Goal: Task Accomplishment & Management: Manage account settings

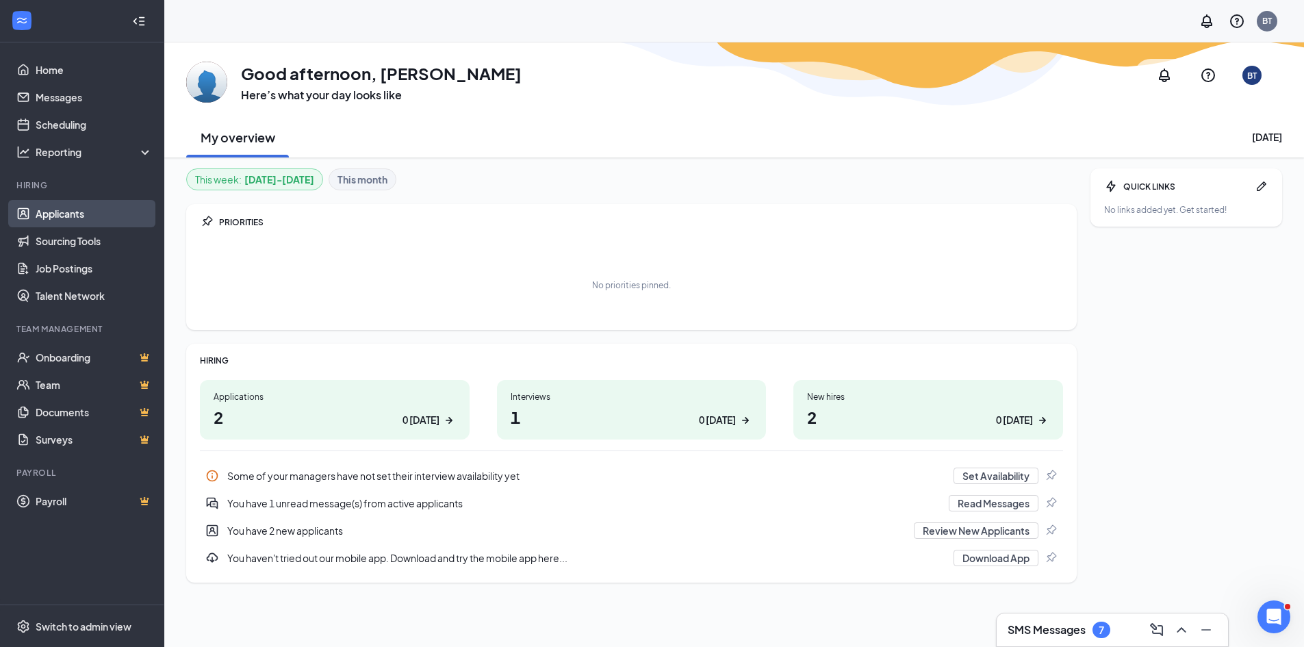
click at [83, 217] on link "Applicants" at bounding box center [94, 213] width 117 height 27
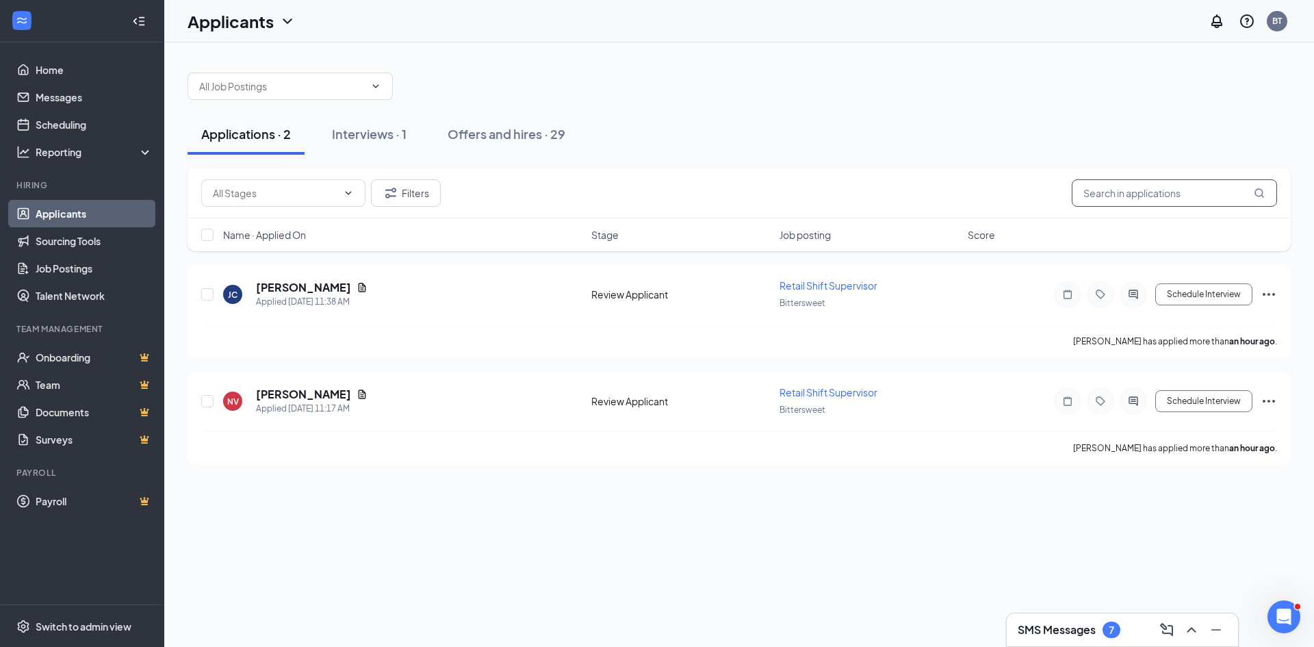
click at [1216, 203] on input "text" at bounding box center [1174, 192] width 205 height 27
click at [1242, 193] on input "text" at bounding box center [1174, 192] width 205 height 27
click at [1257, 191] on icon "MagnifyingGlass" at bounding box center [1259, 193] width 11 height 11
click at [1263, 191] on icon "MagnifyingGlass" at bounding box center [1259, 193] width 11 height 11
click at [402, 194] on button "Filters" at bounding box center [406, 192] width 70 height 27
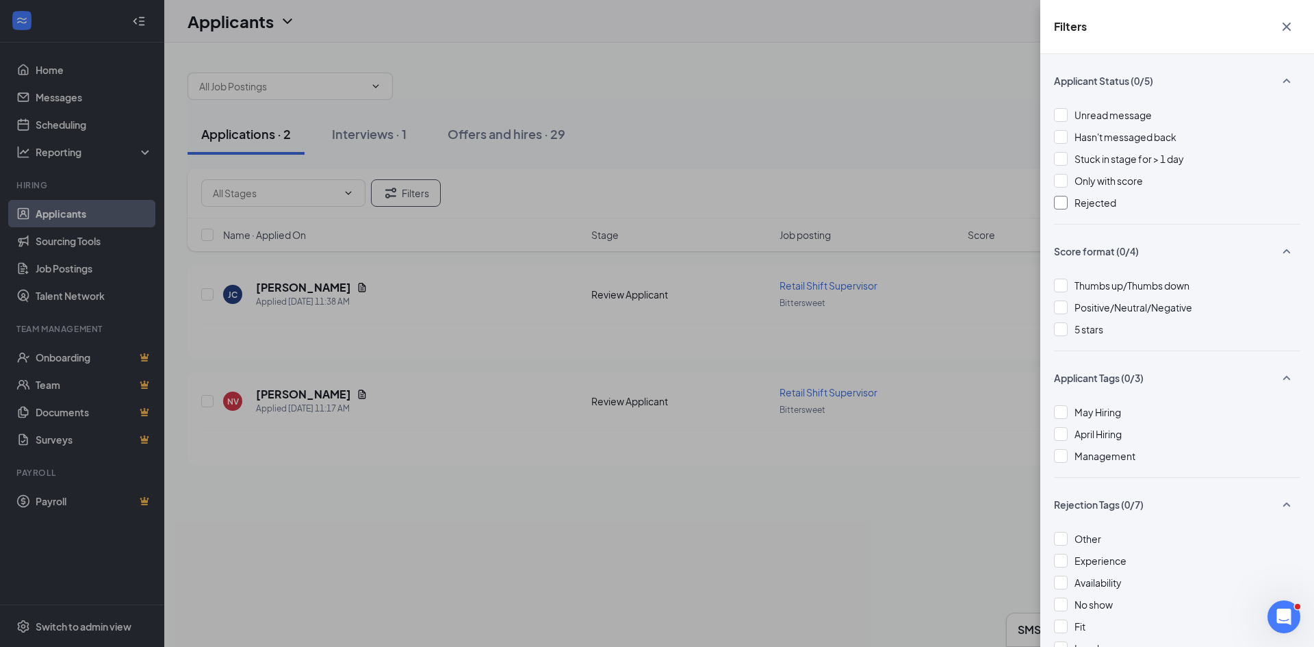
click at [1076, 205] on span "Rejected" at bounding box center [1096, 202] width 42 height 12
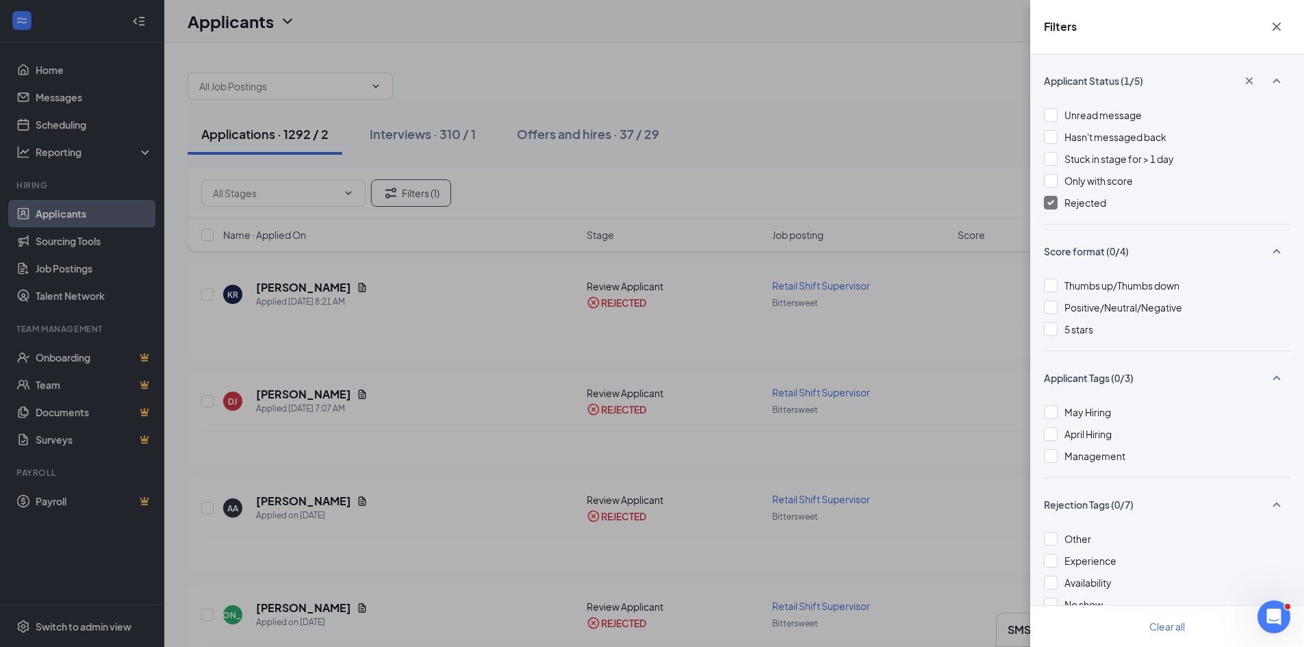
click at [720, 93] on div "Filters Applicant Status (1/5) Unread message Hasn't messaged back Stuck in sta…" at bounding box center [652, 323] width 1304 height 647
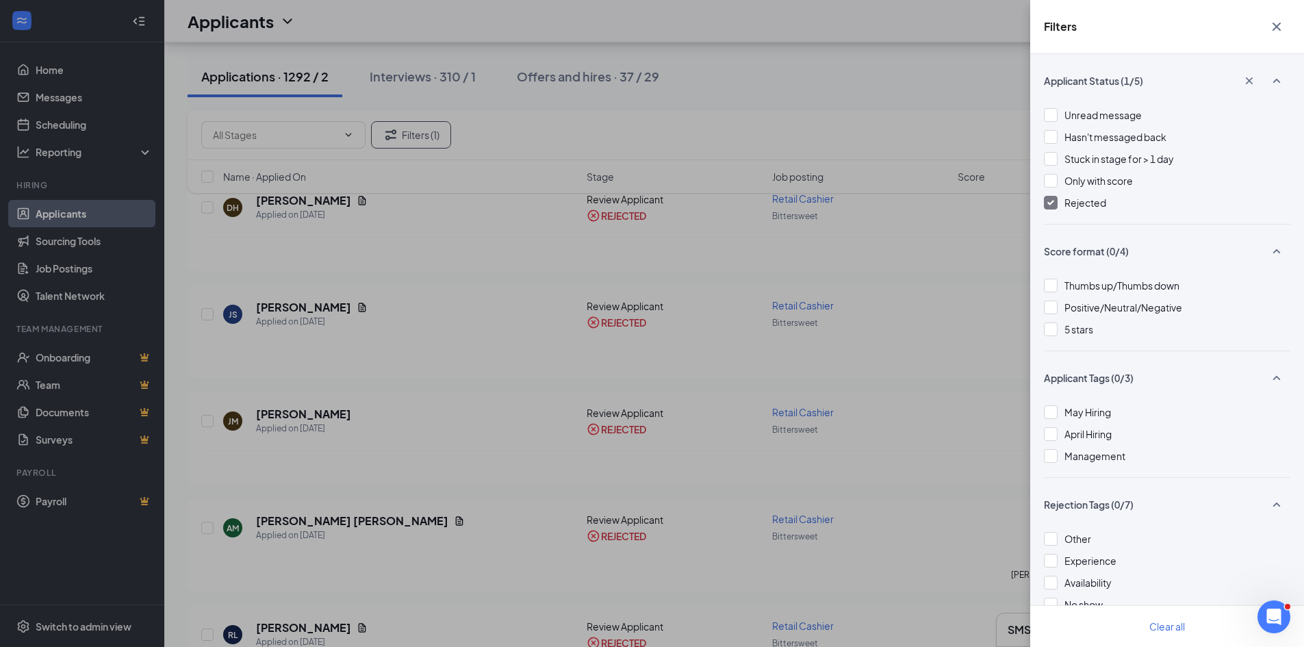
scroll to position [3080, 0]
click at [843, 71] on div "Filters Applicant Status (1/5) Unread message Hasn't messaged back Stuck in sta…" at bounding box center [652, 323] width 1304 height 647
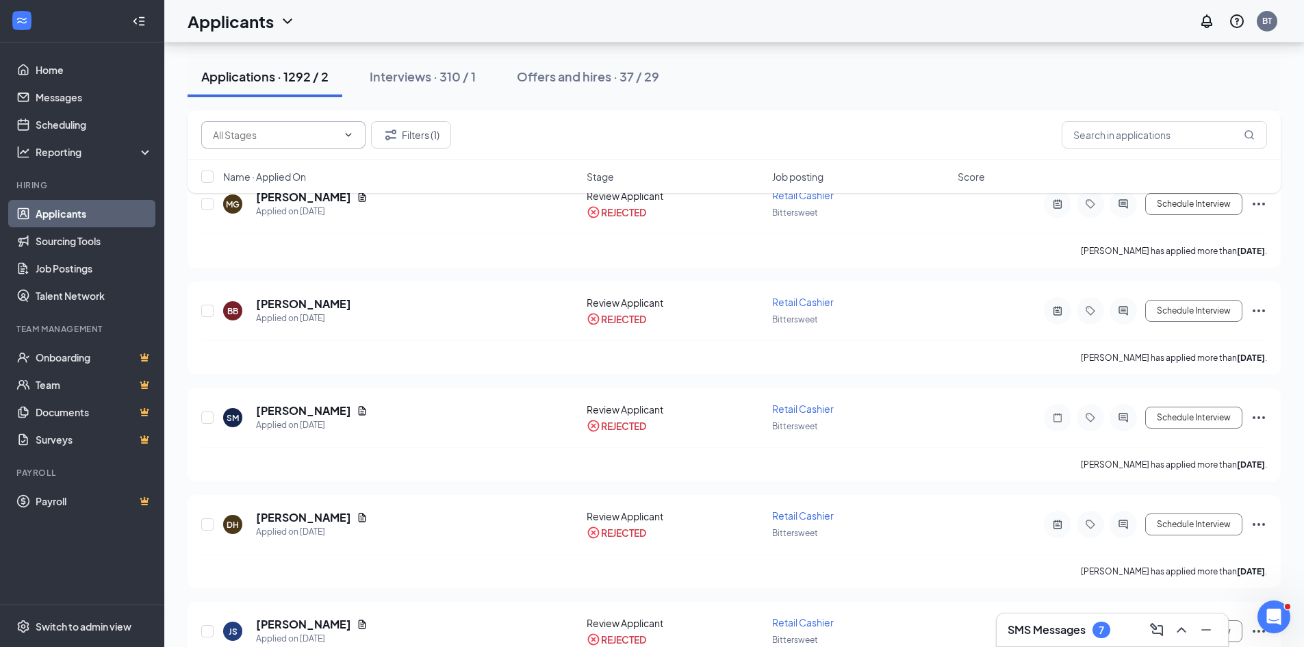
click at [281, 136] on input "text" at bounding box center [275, 134] width 125 height 15
click at [593, 98] on div "Applications · 1292 / 2 Interviews · 310 / 1 Offers and hires · 37 / 29" at bounding box center [734, 76] width 1093 height 68
click at [1102, 140] on input "text" at bounding box center [1164, 134] width 205 height 27
click at [297, 137] on input "text" at bounding box center [275, 134] width 125 height 15
click at [746, 78] on div "Applications · 1292 / 2 Interviews · 310 / 1 Offers and hires · 37 / 29" at bounding box center [734, 76] width 1093 height 41
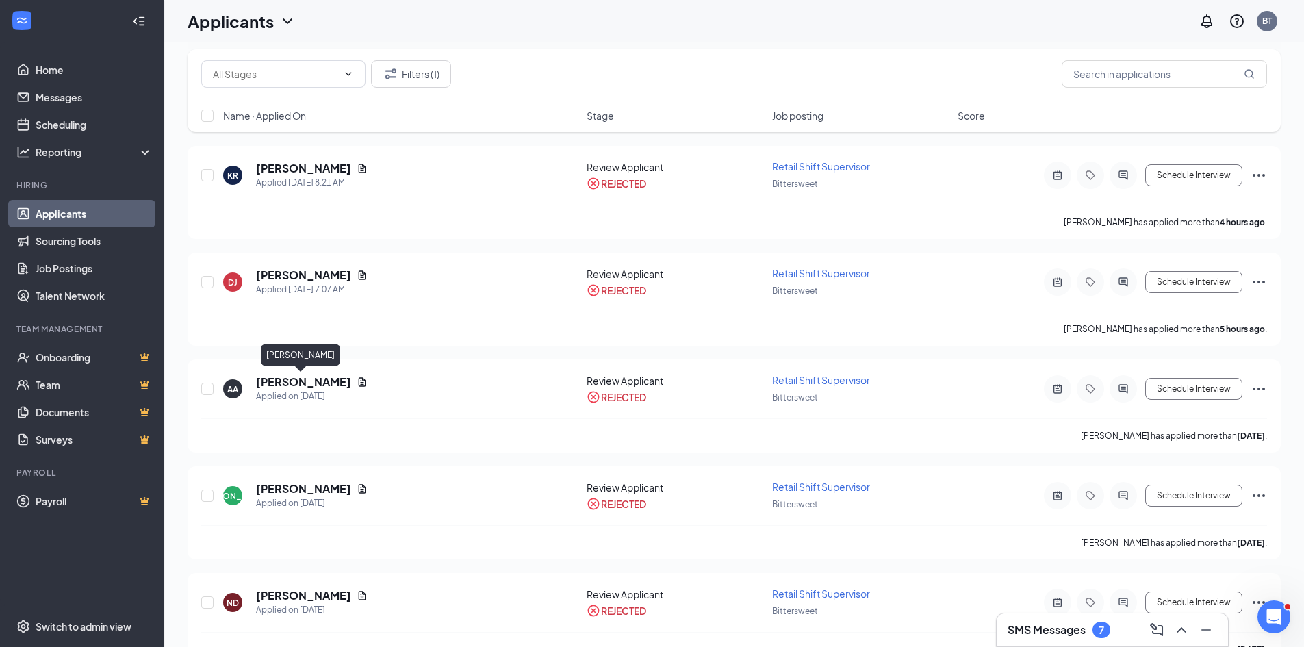
scroll to position [0, 0]
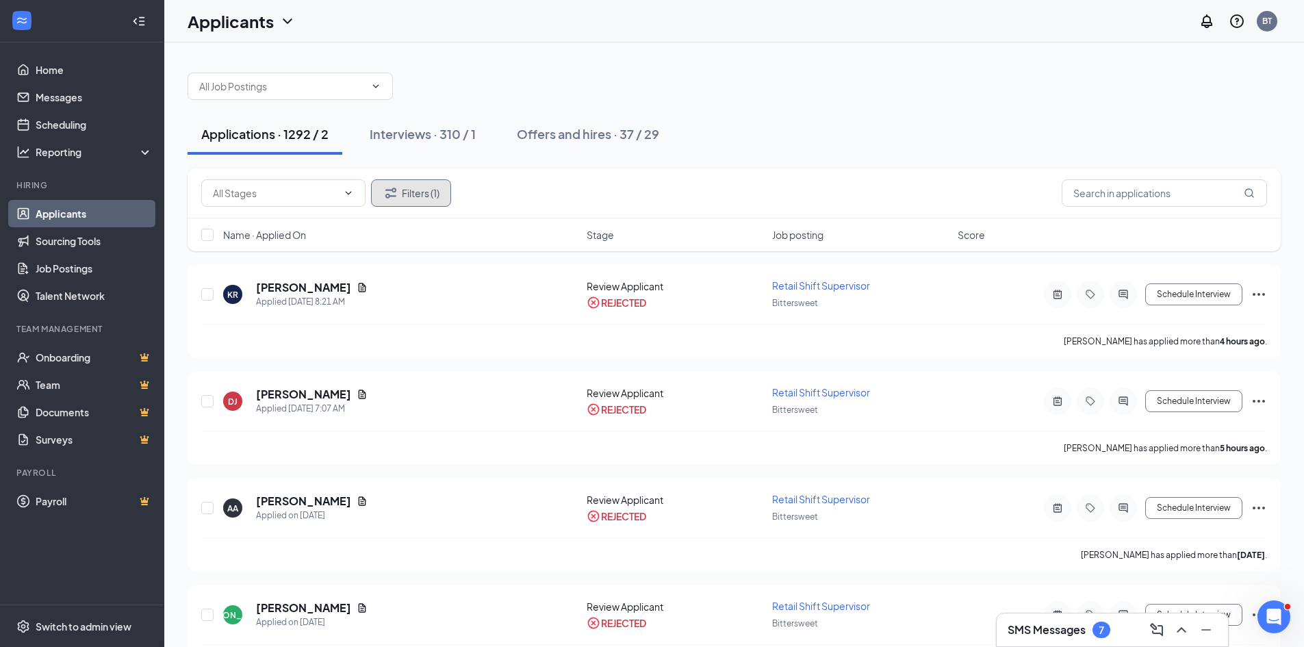
click at [431, 190] on button "Filters (1)" at bounding box center [411, 192] width 80 height 27
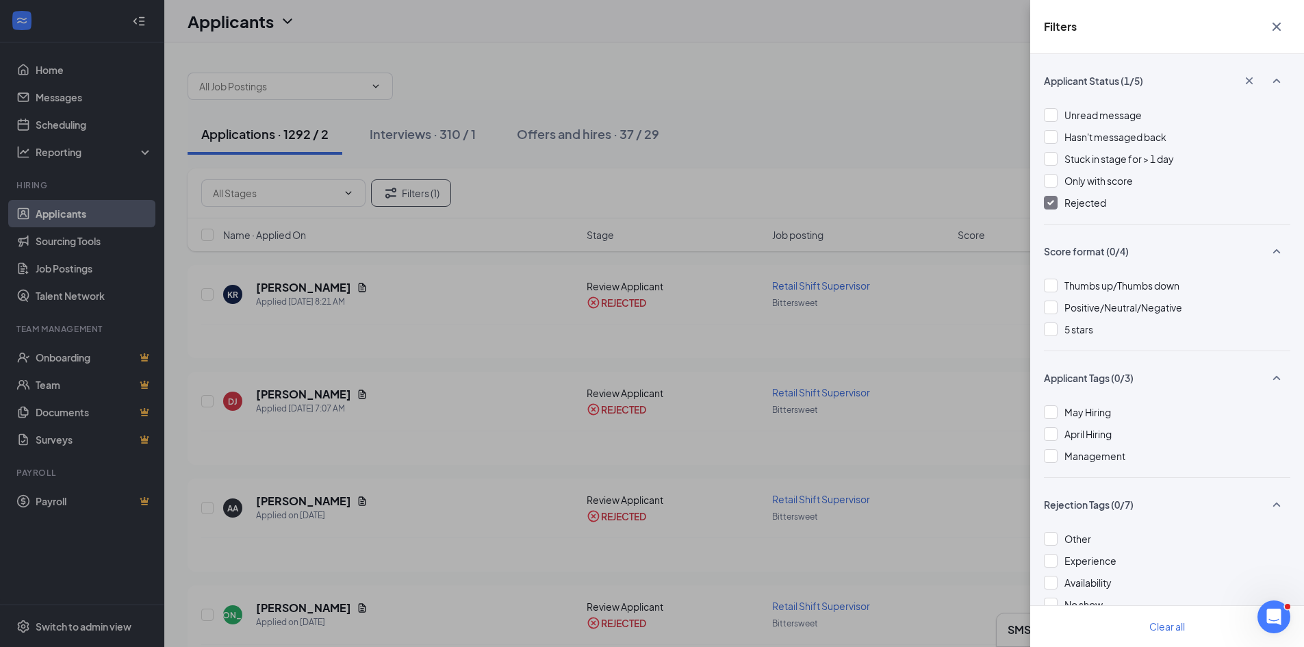
click at [1053, 198] on div at bounding box center [1051, 203] width 14 height 14
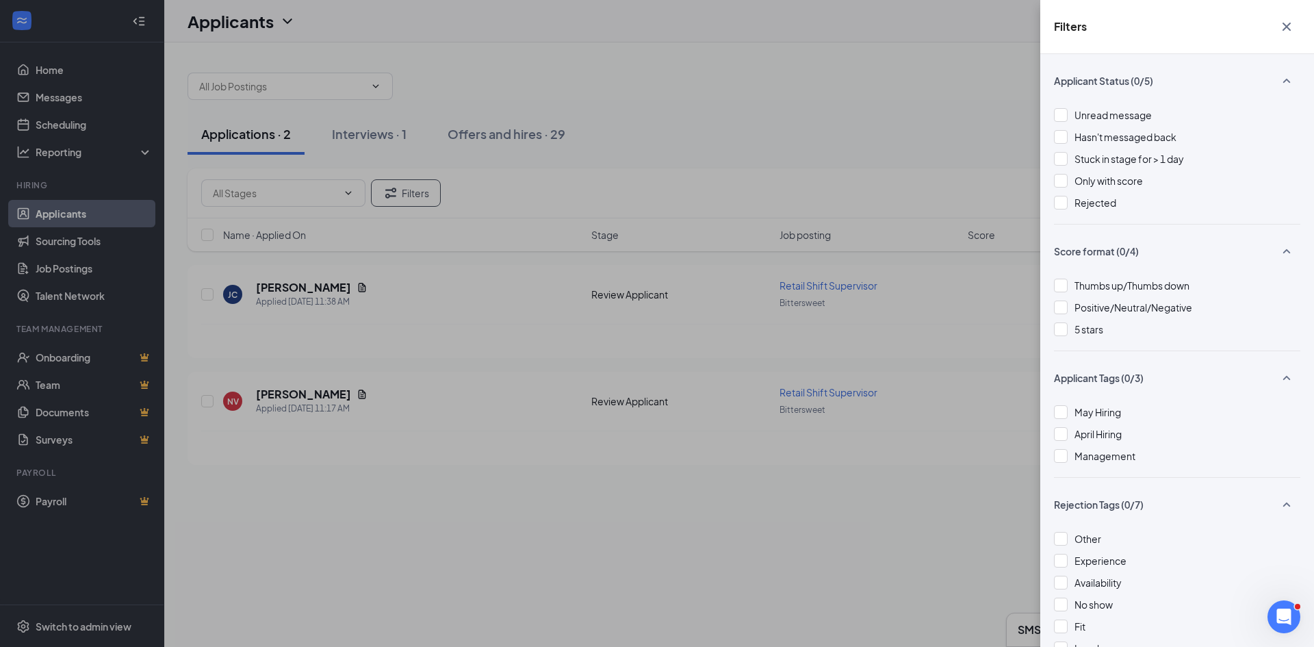
click at [497, 134] on div "Filters Applicant Status (0/5) Unread message Hasn't messaged back Stuck in sta…" at bounding box center [657, 323] width 1314 height 647
click at [504, 138] on div "Filters Applicant Status (0/5) Unread message Hasn't messaged back Stuck in sta…" at bounding box center [657, 323] width 1314 height 647
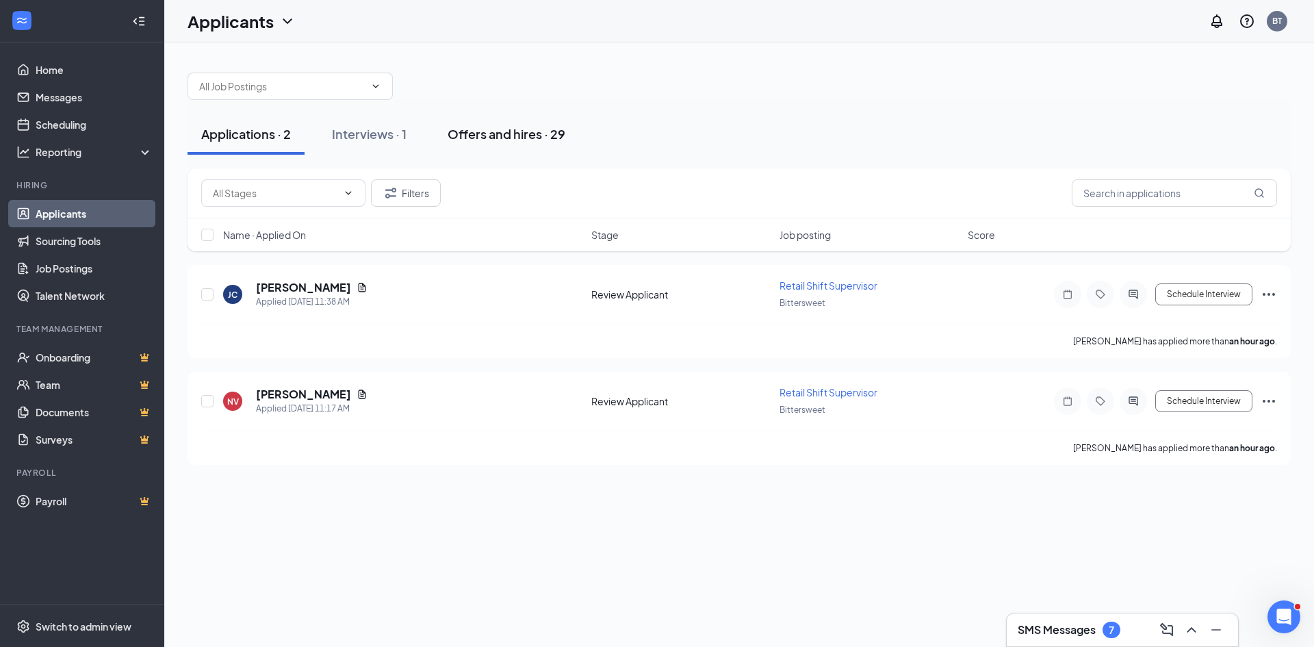
click at [529, 133] on div "Offers and hires · 29" at bounding box center [507, 133] width 118 height 17
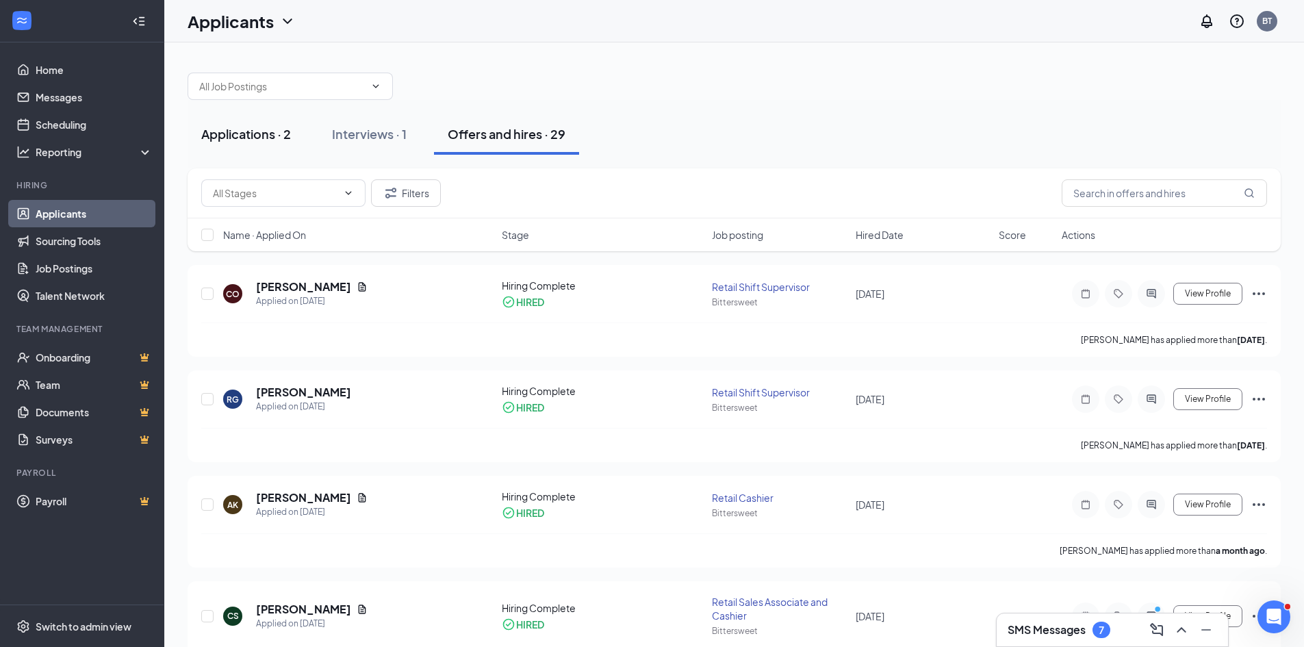
click at [256, 129] on div "Applications · 2" at bounding box center [246, 133] width 90 height 17
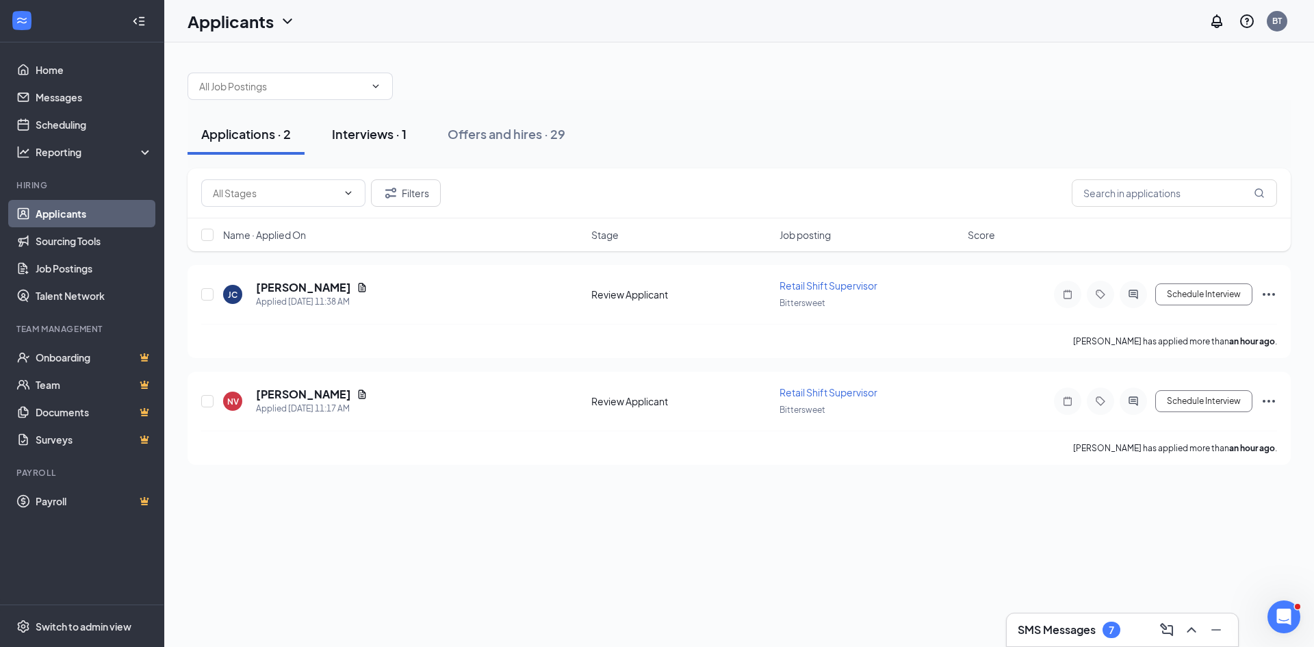
click at [377, 139] on div "Interviews · 1" at bounding box center [369, 133] width 75 height 17
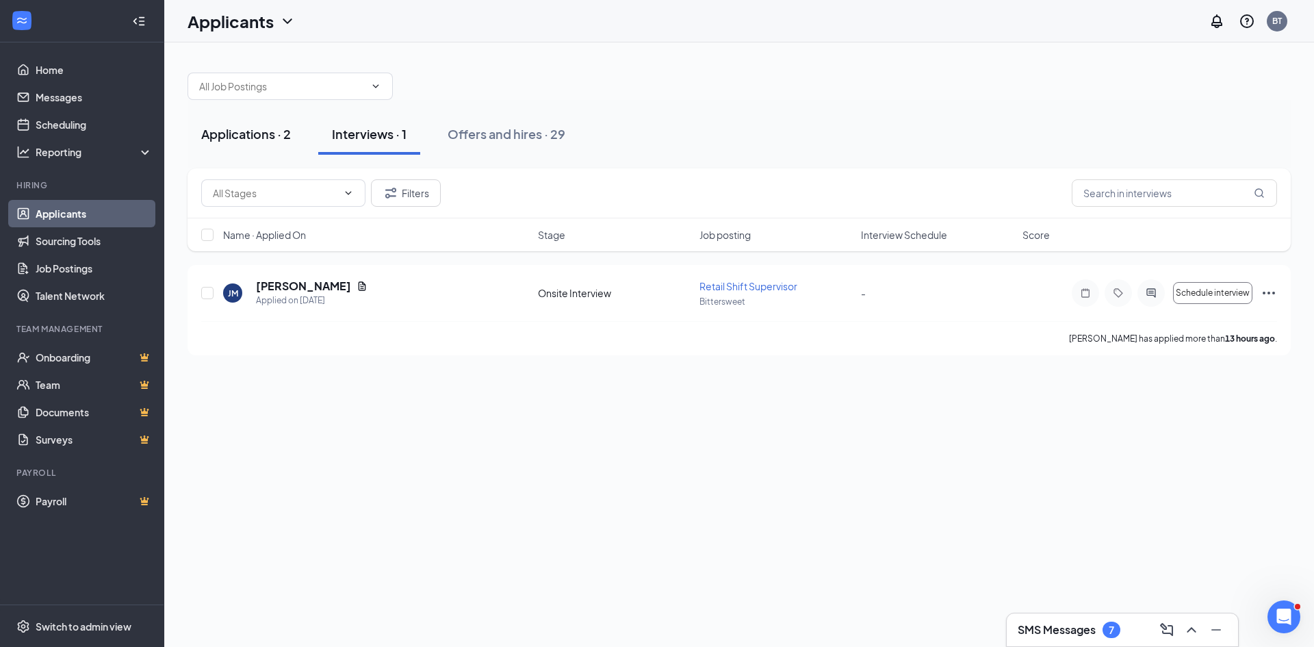
click at [233, 134] on div "Applications · 2" at bounding box center [246, 133] width 90 height 17
